Goal: Task Accomplishment & Management: Manage account settings

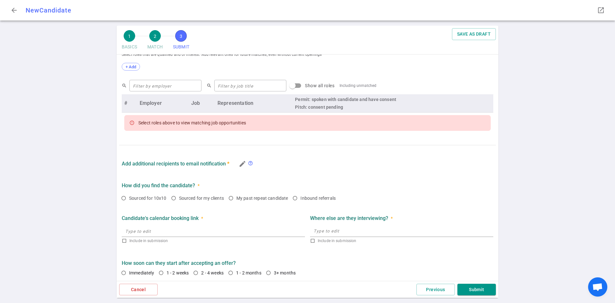
scroll to position [241, 0]
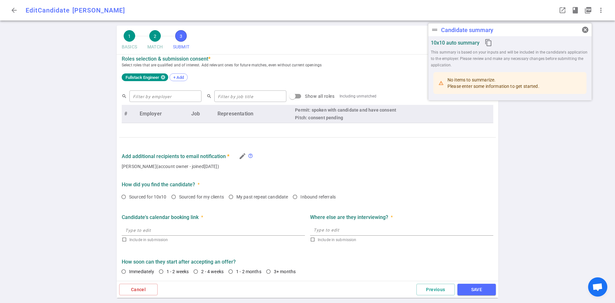
type textarea "Layoffs at GeneDx - now ready to start looking for a new role. Looking for aven…"
radio input "true"
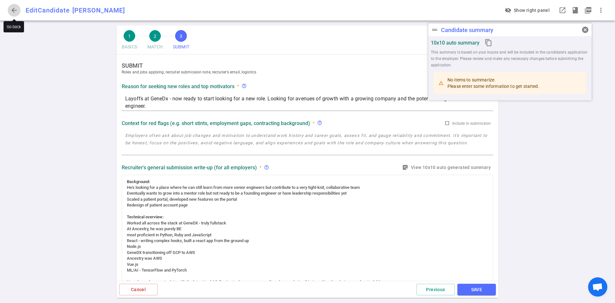
click at [16, 10] on span "arrow_back" at bounding box center [14, 10] width 8 height 8
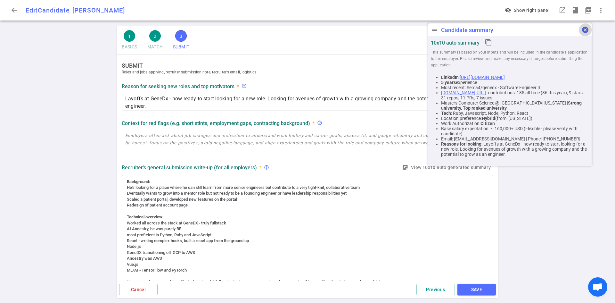
click at [585, 29] on span "cancel" at bounding box center [585, 30] width 8 height 8
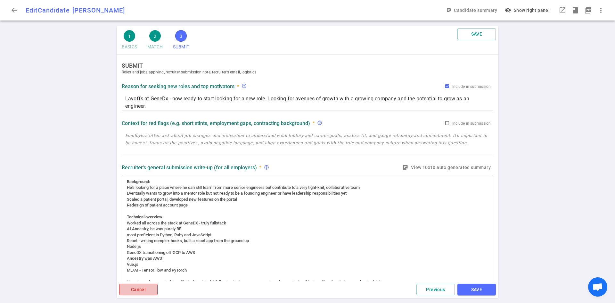
click at [132, 285] on button "Cancel" at bounding box center [138, 289] width 38 height 12
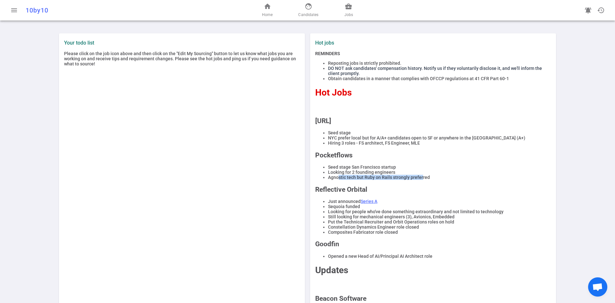
drag, startPoint x: 335, startPoint y: 183, endPoint x: 420, endPoint y: 184, distance: 85.2
click at [420, 180] on li "Agnostic tech but Ruby on Rails strongly preferred" at bounding box center [439, 177] width 223 height 5
